Goal: Task Accomplishment & Management: Use online tool/utility

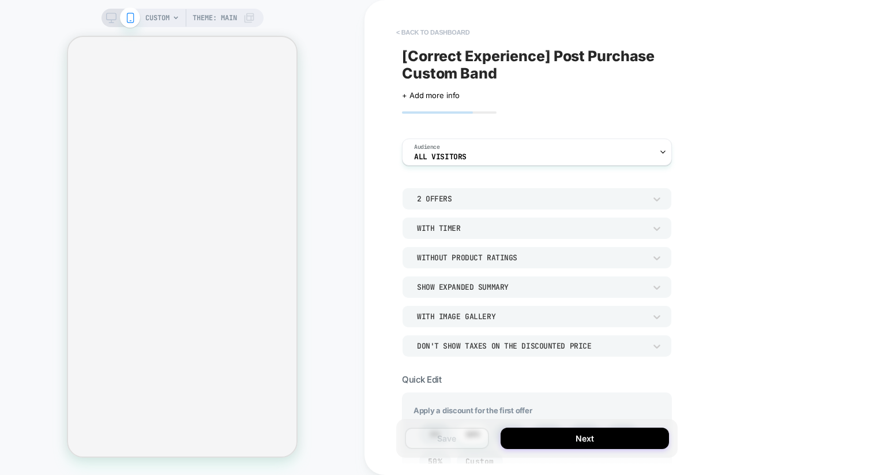
click at [444, 30] on button "< back to dashboard" at bounding box center [433, 32] width 85 height 18
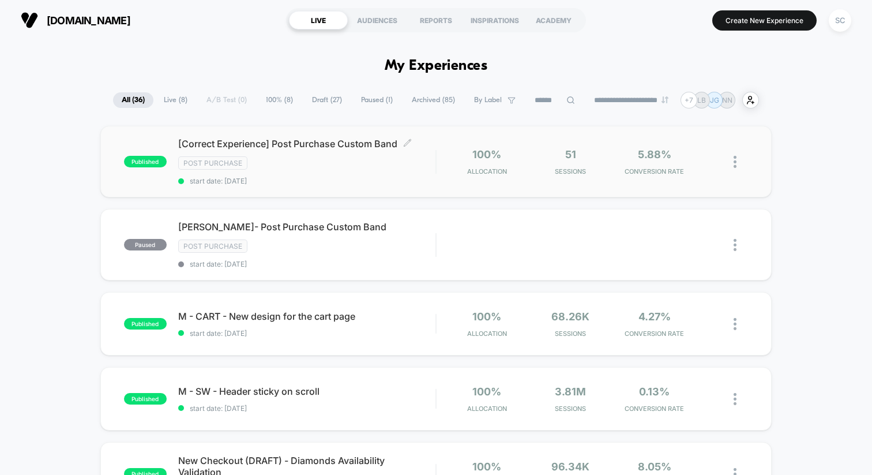
click at [312, 160] on div "Post Purchase" at bounding box center [306, 162] width 257 height 13
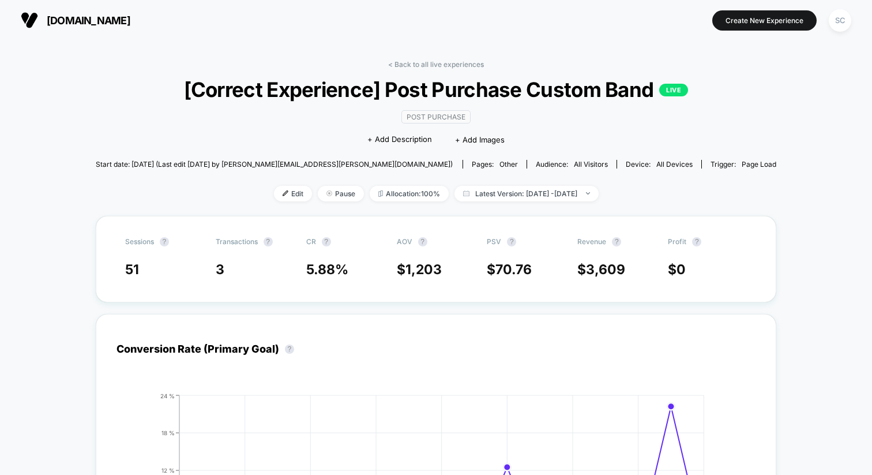
click at [500, 164] on span "other" at bounding box center [509, 164] width 18 height 9
click at [274, 193] on span "Edit" at bounding box center [293, 194] width 38 height 16
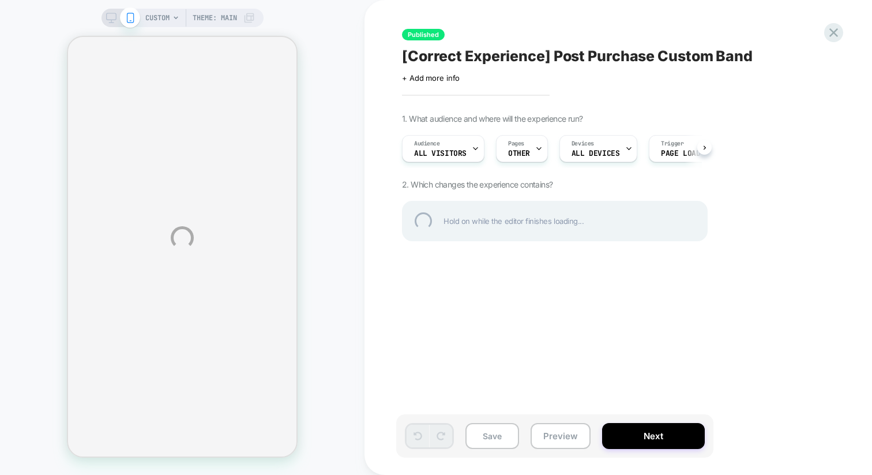
type textarea "*"
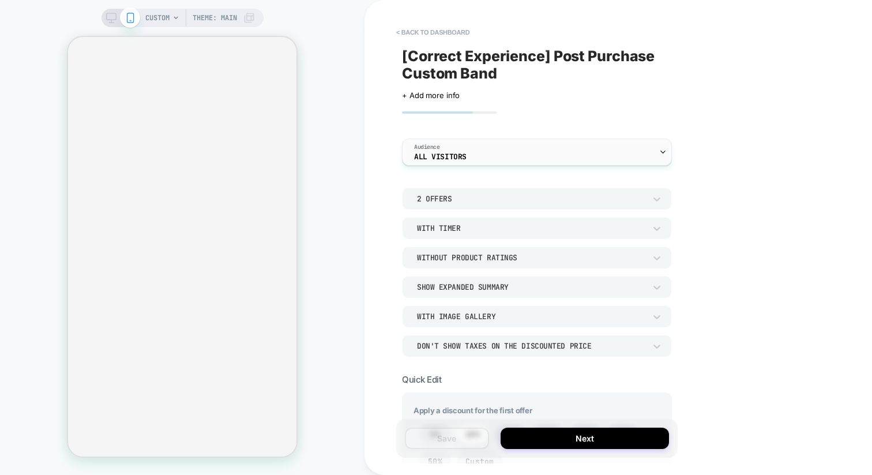
click at [483, 153] on div "Audience All Visitors" at bounding box center [534, 152] width 263 height 26
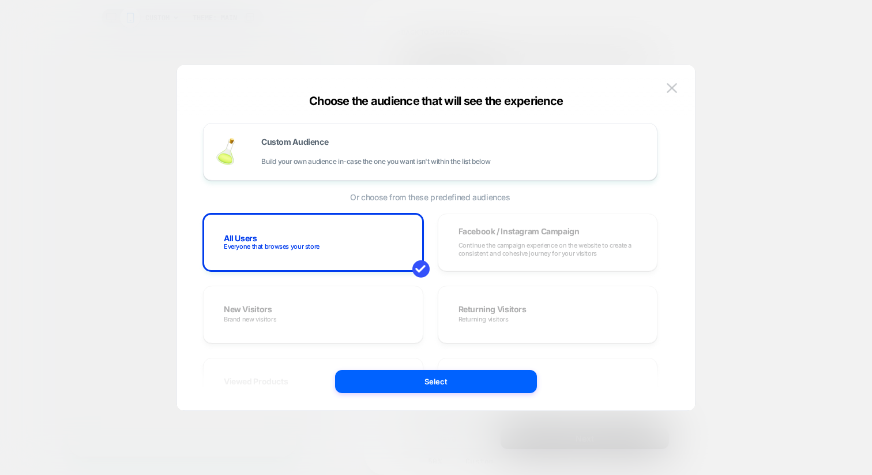
click at [788, 159] on div at bounding box center [436, 237] width 872 height 475
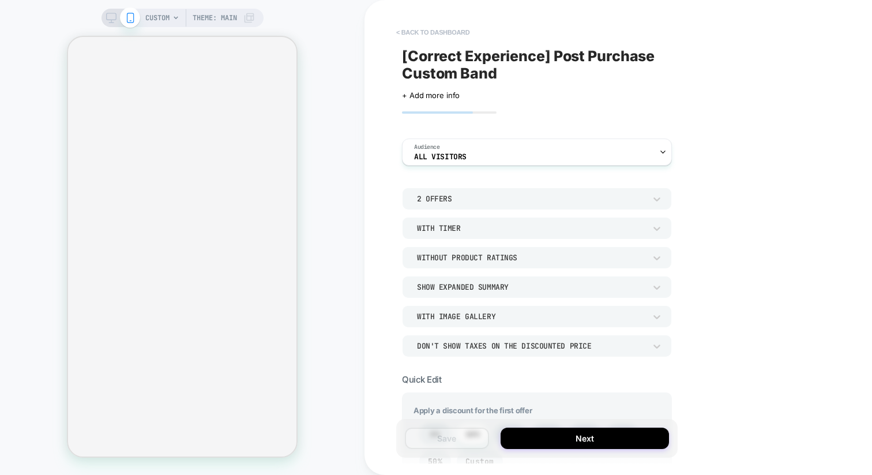
click at [432, 35] on button "< back to dashboard" at bounding box center [433, 32] width 85 height 18
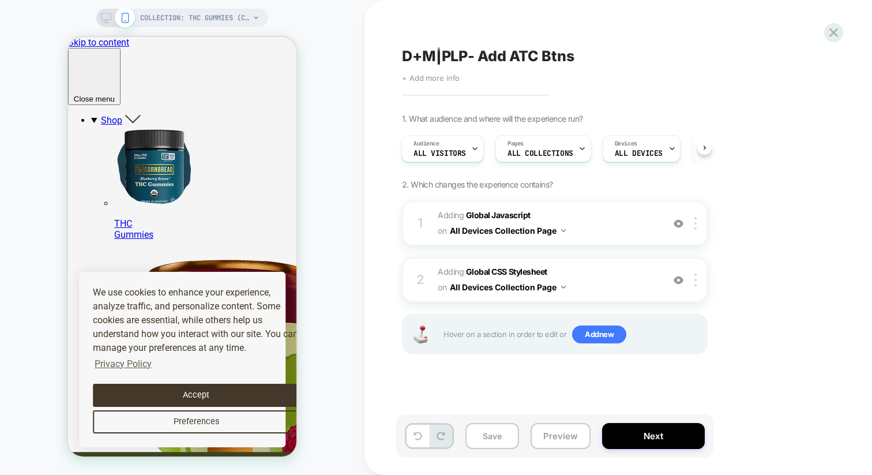
click at [419, 80] on span "+ Add more info" at bounding box center [431, 77] width 58 height 9
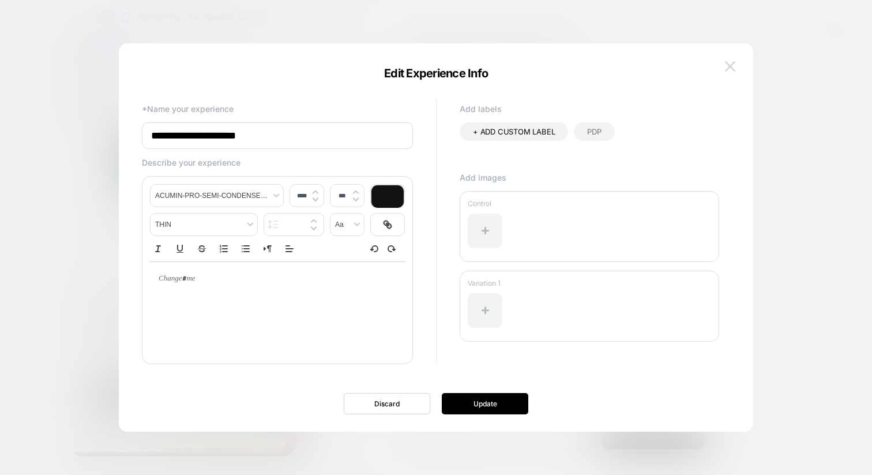
click at [732, 62] on img at bounding box center [730, 66] width 10 height 10
